Goal: Information Seeking & Learning: Learn about a topic

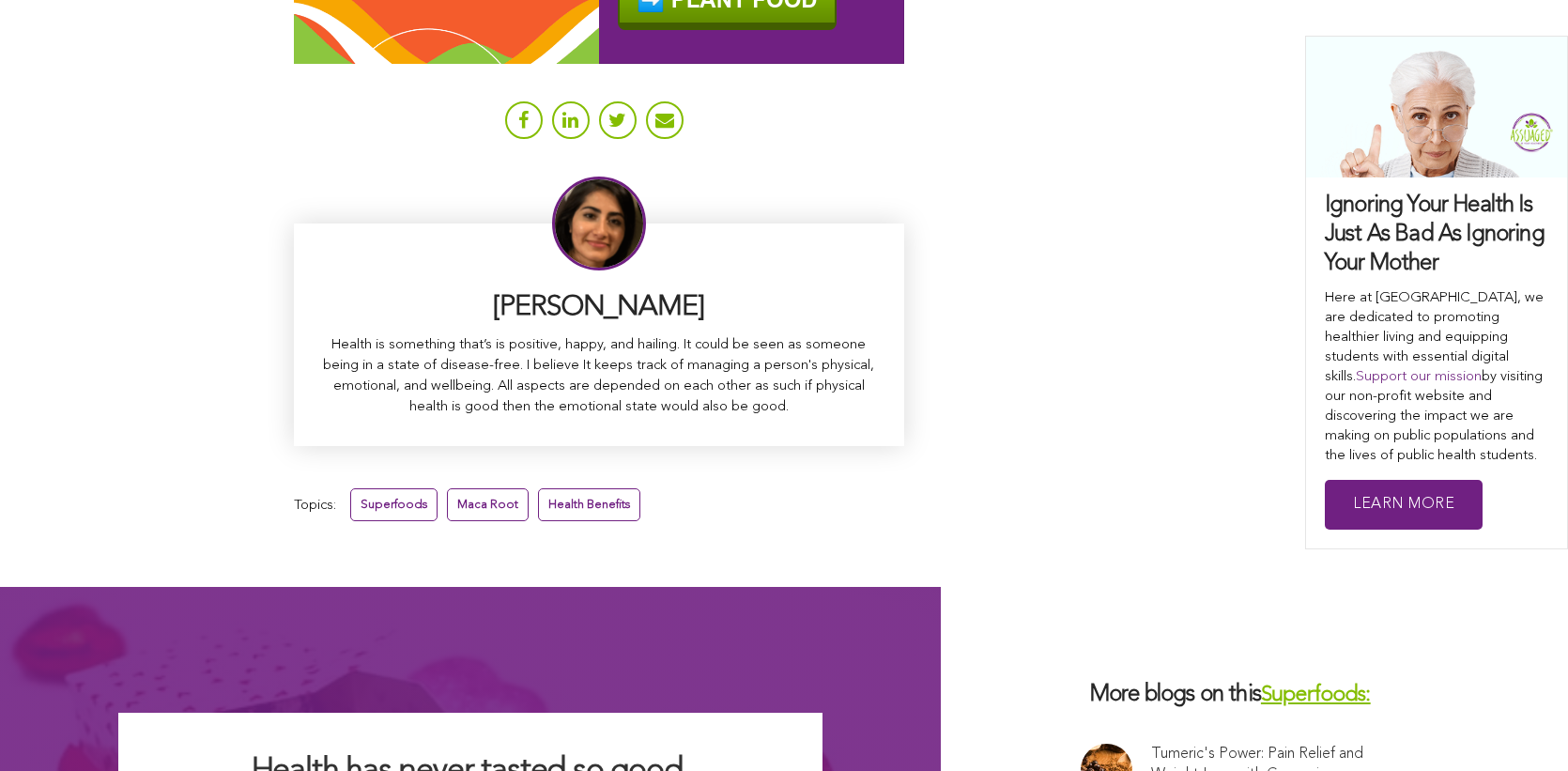
scroll to position [11864, 0]
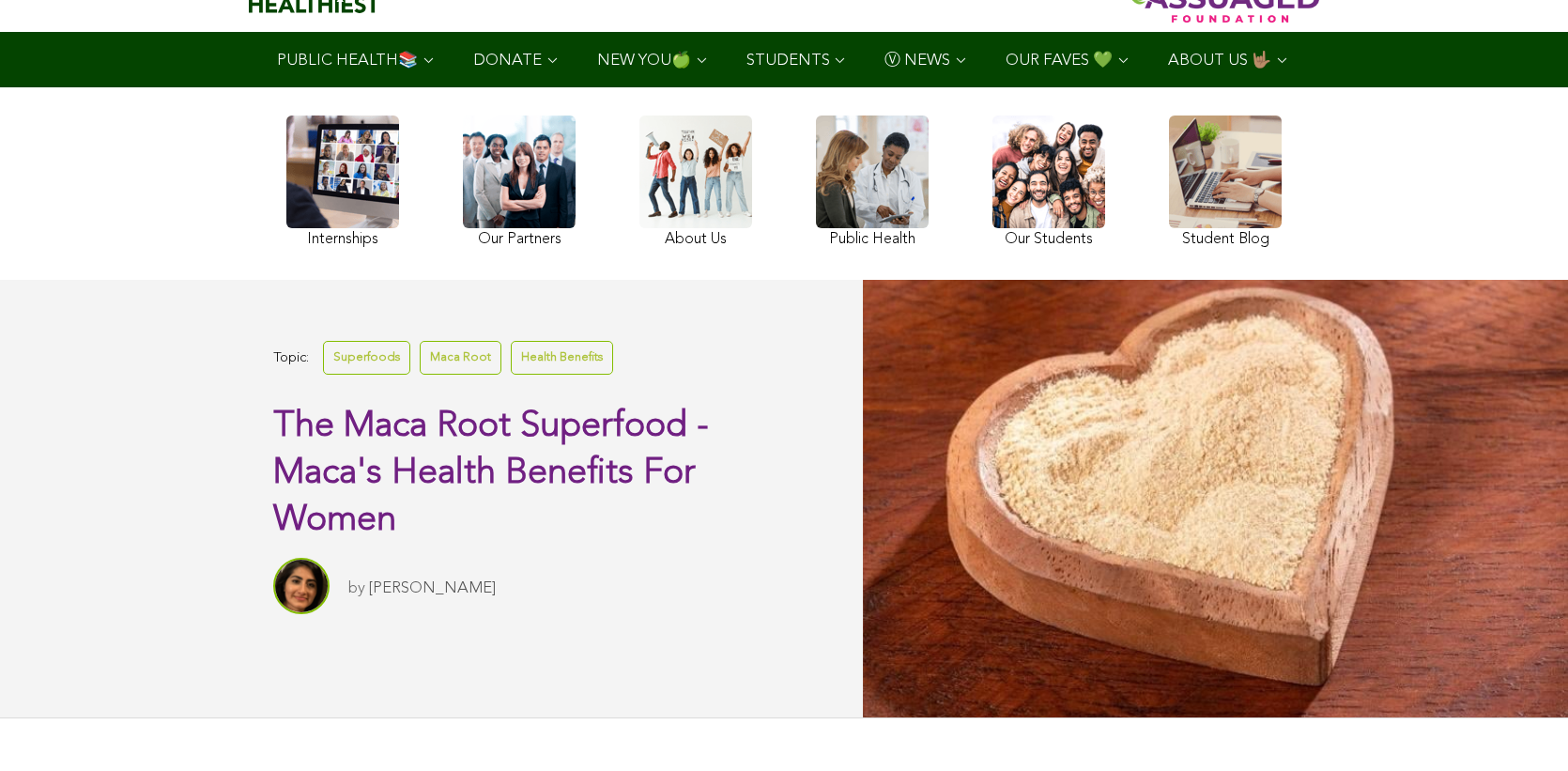
scroll to position [94, 0]
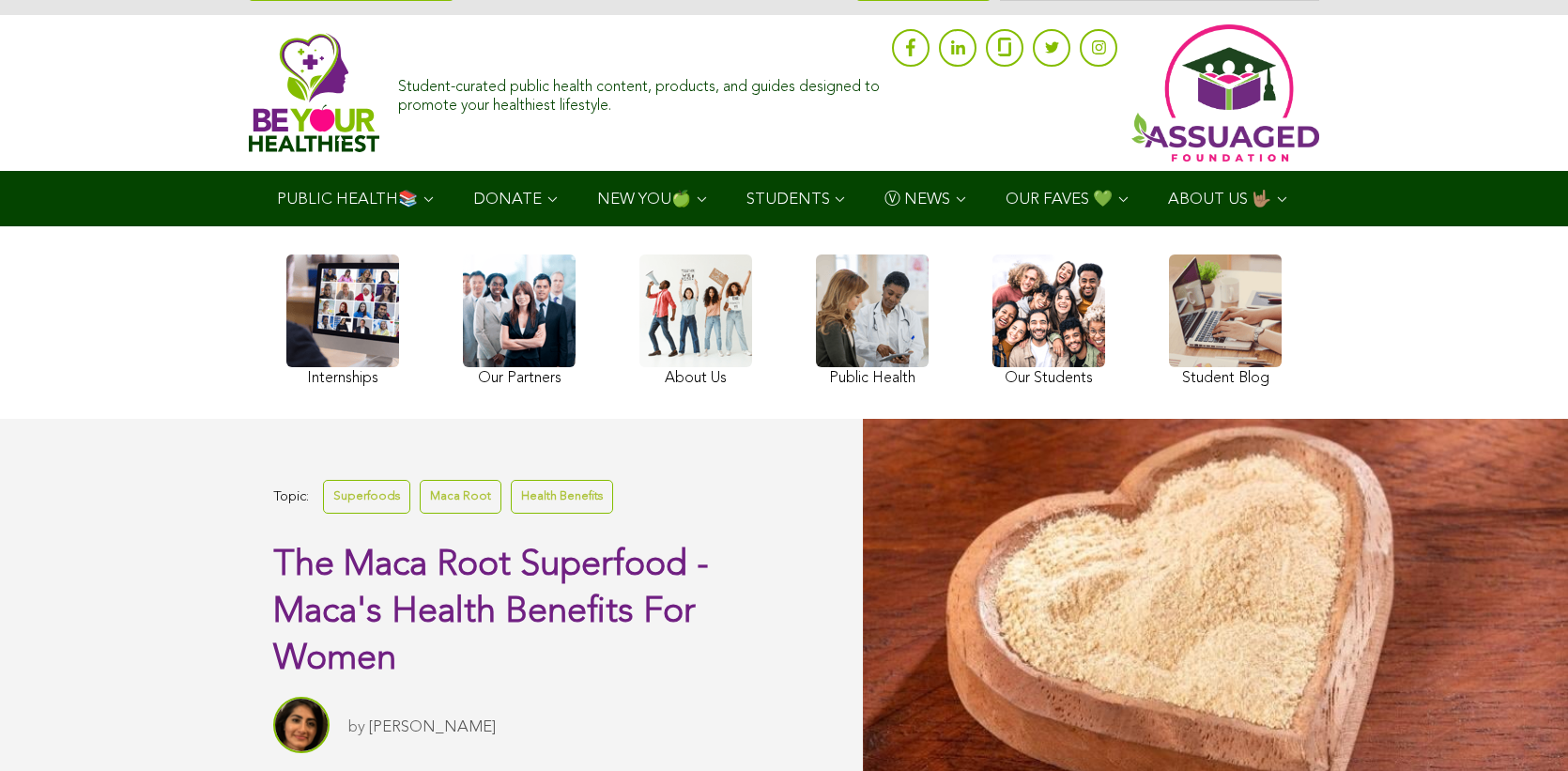
click at [1170, 329] on link at bounding box center [1226, 322] width 113 height 137
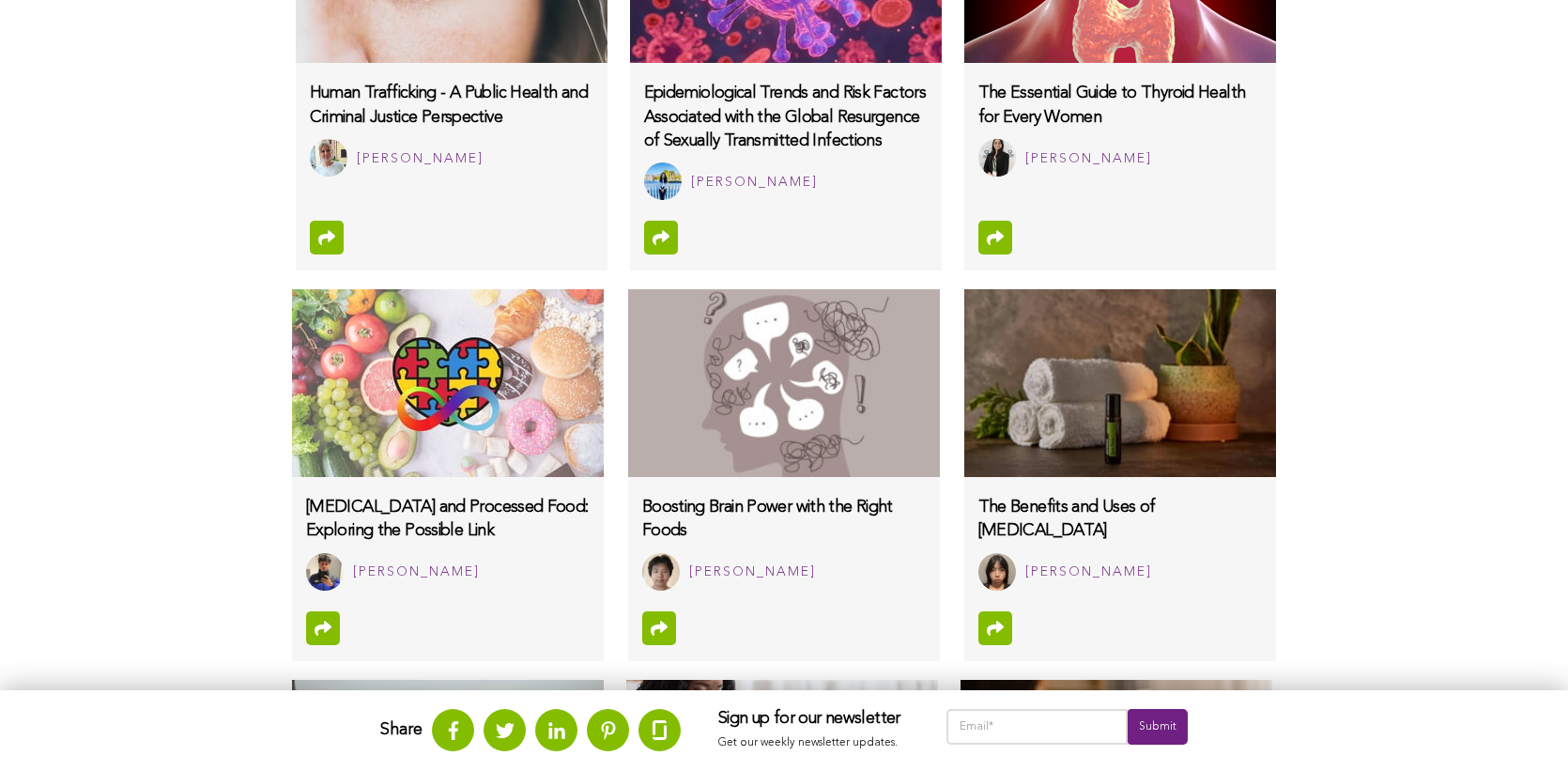
scroll to position [1522, 0]
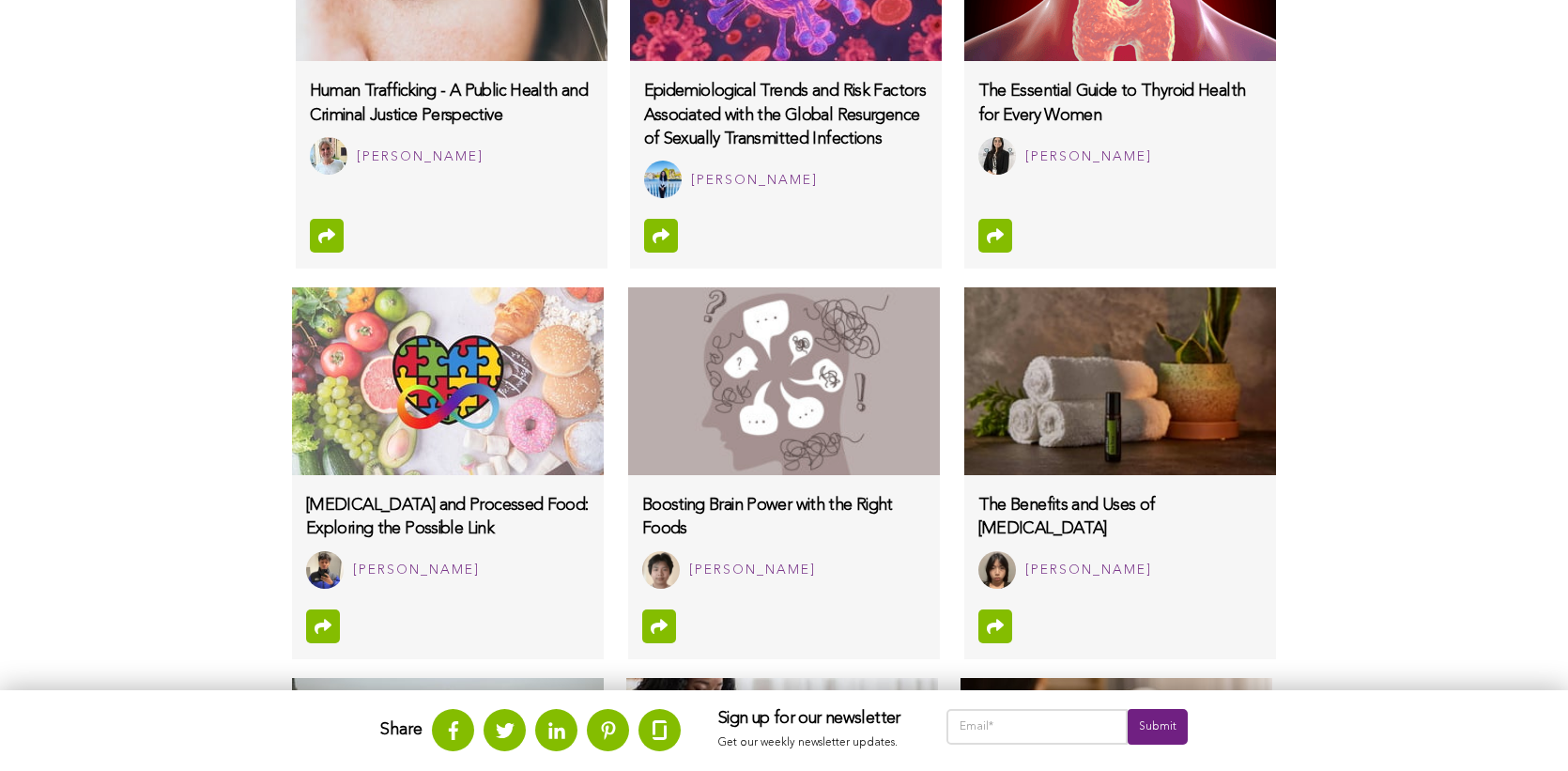
click at [126, 752] on html "WHAT WE DO & WHY SUPPORT OUR 501(c)(3) NON-PROFIT STUDENT INTERNSHIP YOUTUBE CO…" at bounding box center [784, 346] width 1568 height 3737
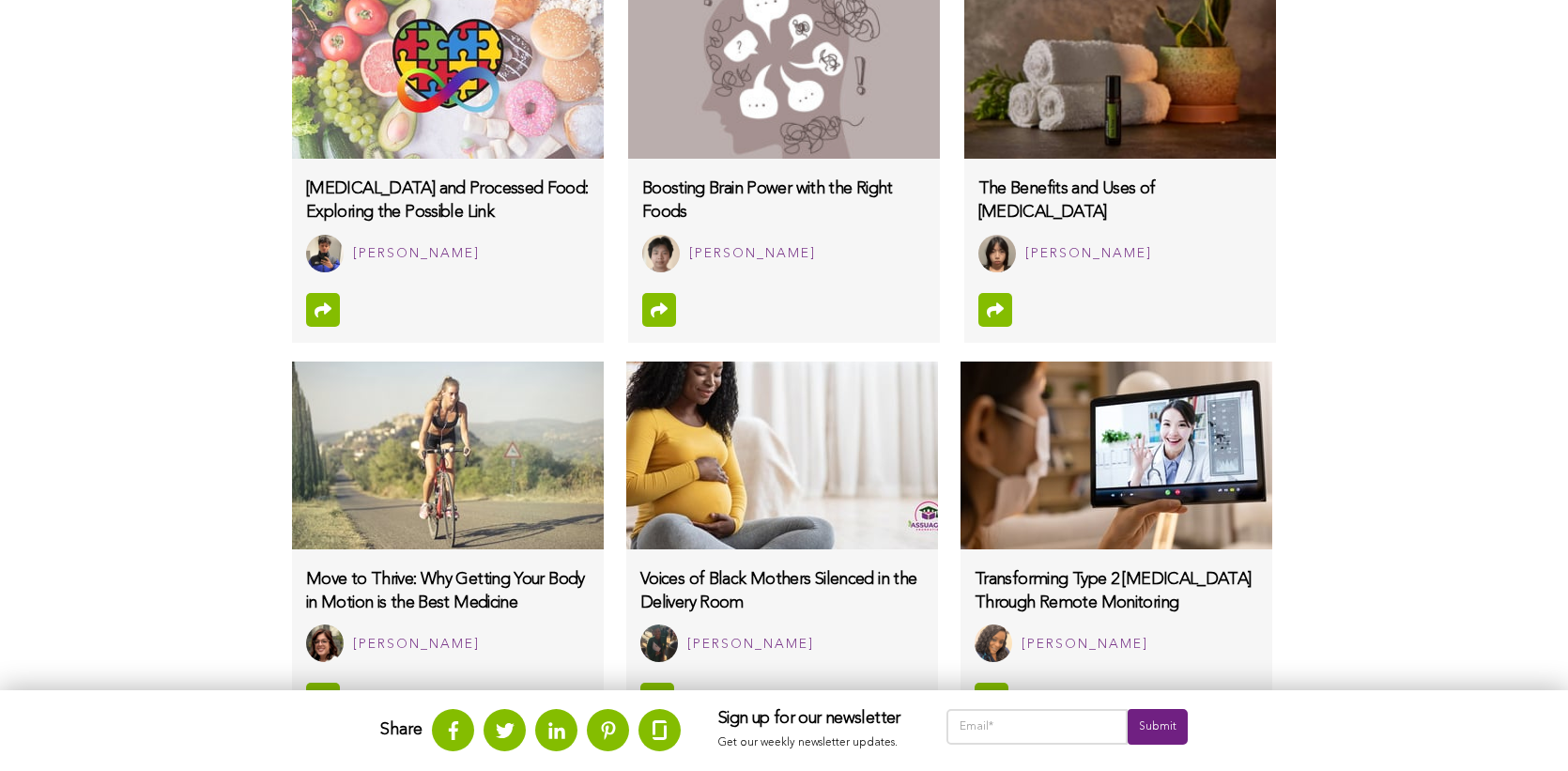
scroll to position [1840, 0]
